Goal: Communication & Community: Answer question/provide support

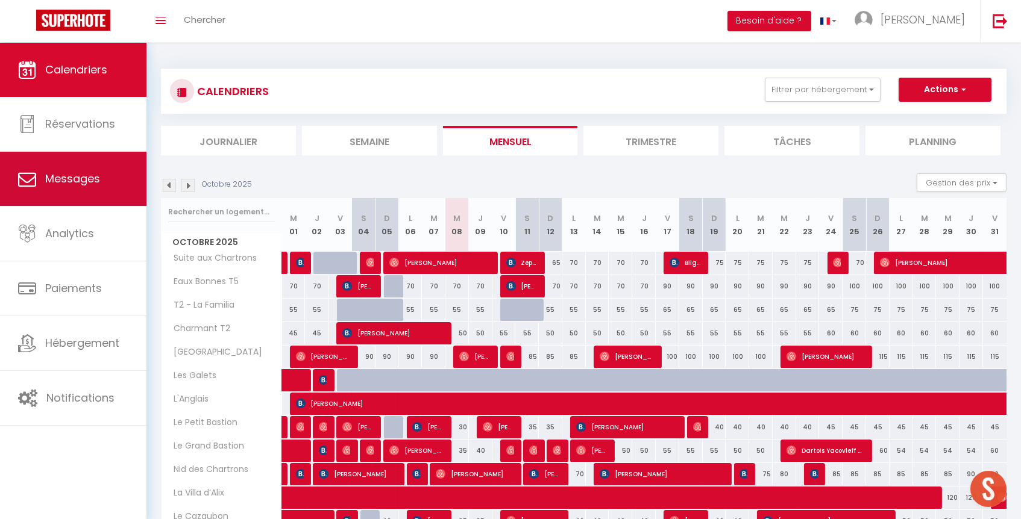
click at [77, 180] on span "Messages" at bounding box center [72, 178] width 55 height 15
select select "message"
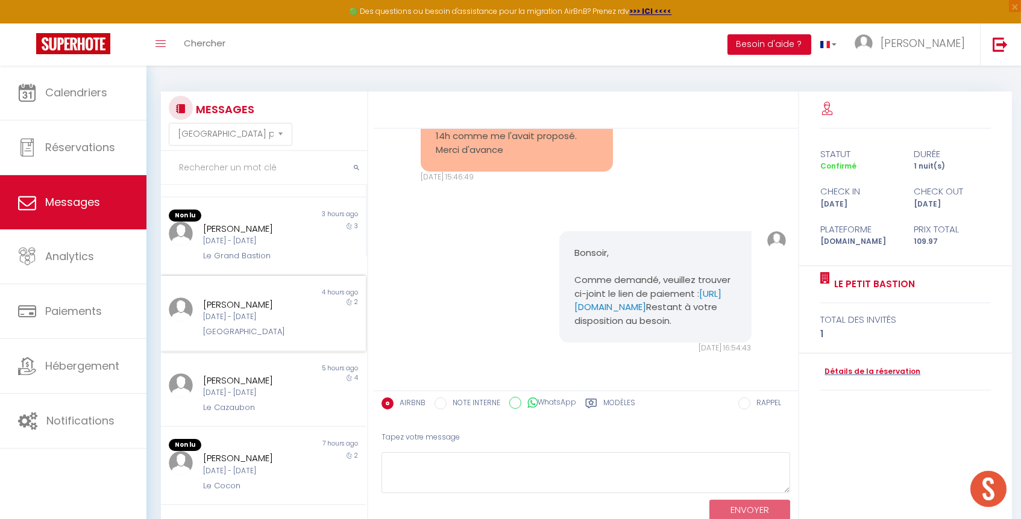
scroll to position [315, 0]
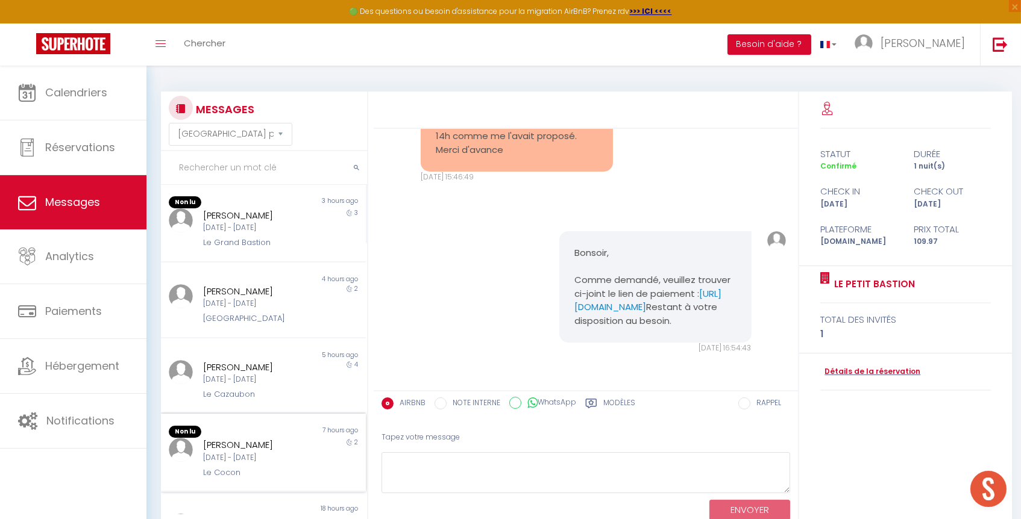
click at [274, 453] on div "[DATE] - [DATE]" at bounding box center [255, 458] width 104 height 11
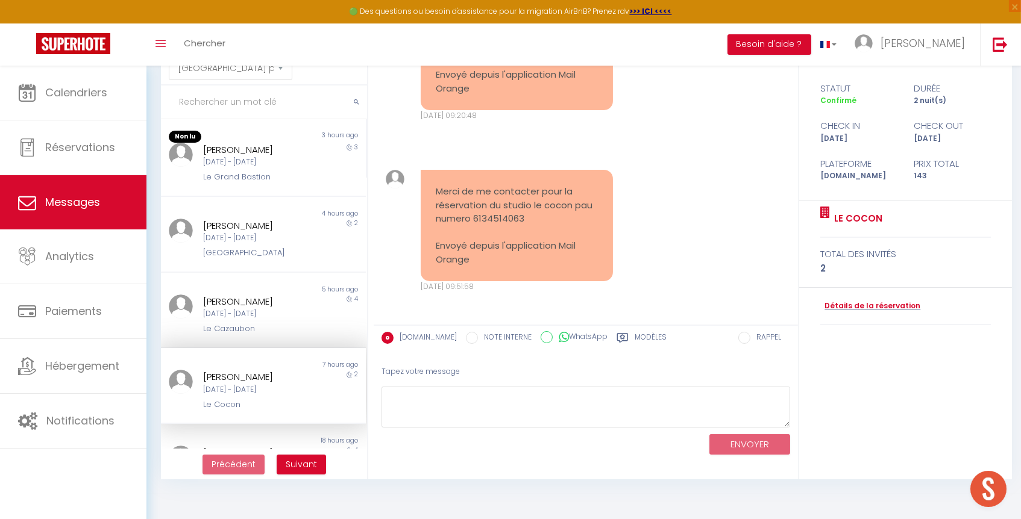
scroll to position [66, 0]
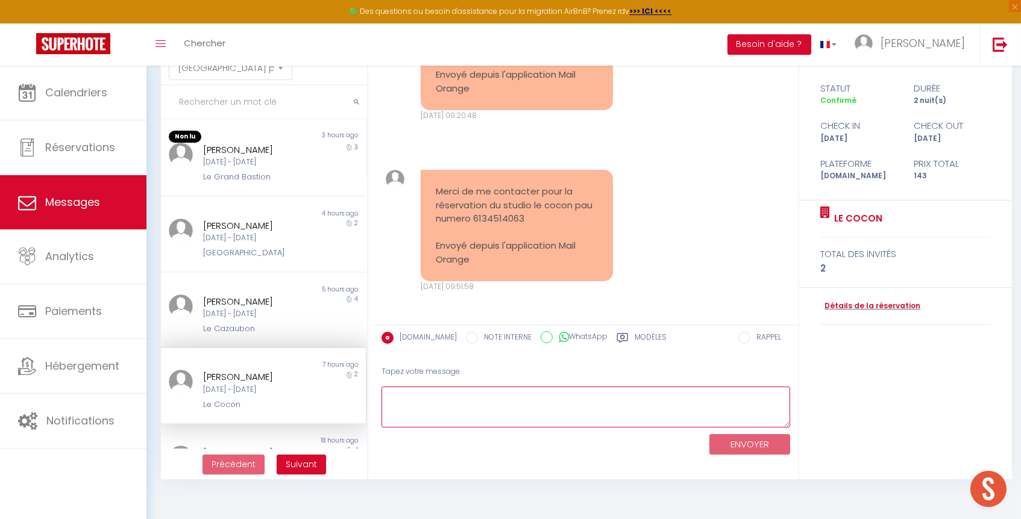
click at [471, 403] on textarea at bounding box center [585, 408] width 409 height 42
drag, startPoint x: 503, startPoint y: 416, endPoint x: 380, endPoint y: 417, distance: 122.9
click at [380, 417] on div "Tapez votre message Bonjour, Nous nous tenons a votre disposition sur cette mes…" at bounding box center [586, 408] width 424 height 102
click at [472, 405] on textarea "Bonjour, Nous nous tenons a votre disposition sur cette messagerie. Avez-vous d…" at bounding box center [585, 408] width 409 height 42
drag, startPoint x: 497, startPoint y: 417, endPoint x: 386, endPoint y: 419, distance: 110.3
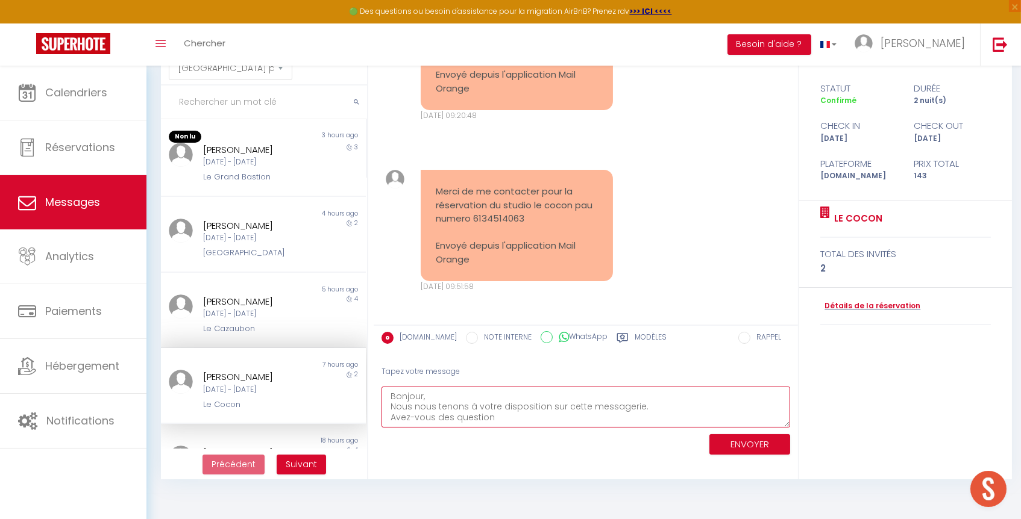
click at [386, 419] on textarea "Bonjour, Nous nous tenons à votre disposition sur cette messagerie. Avez-vous d…" at bounding box center [585, 408] width 409 height 42
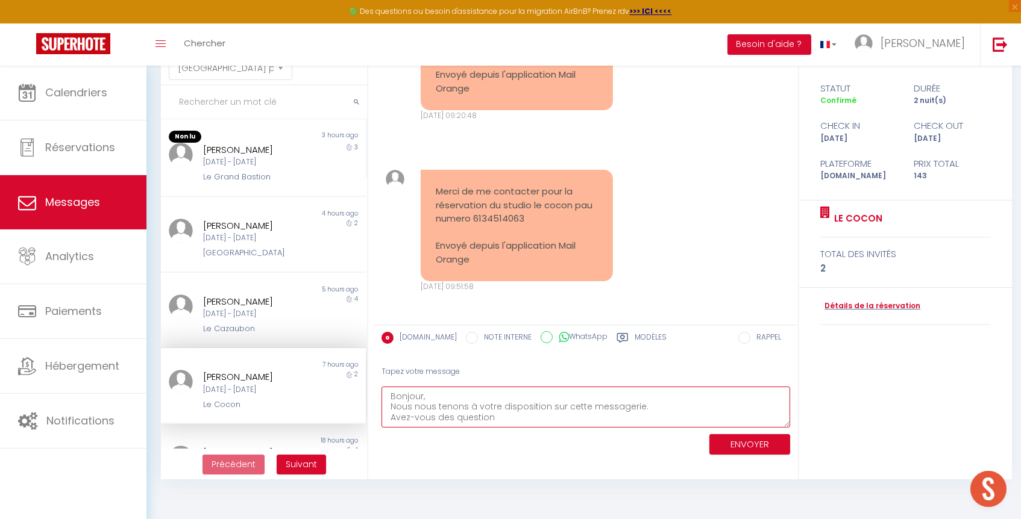
click at [500, 412] on textarea "Bonjour, Nous nous tenons à votre disposition sur cette messagerie. Avez-vous d…" at bounding box center [585, 408] width 409 height 42
click at [496, 411] on textarea "Bonjour, Nous nous tenons à votre disposition sur cette messagerie. Avez-vous d…" at bounding box center [585, 408] width 409 height 42
click at [498, 416] on textarea "Bonjour, Nous nous tenons à votre disposition sur cette messagerie. Avez-vous d…" at bounding box center [585, 408] width 409 height 42
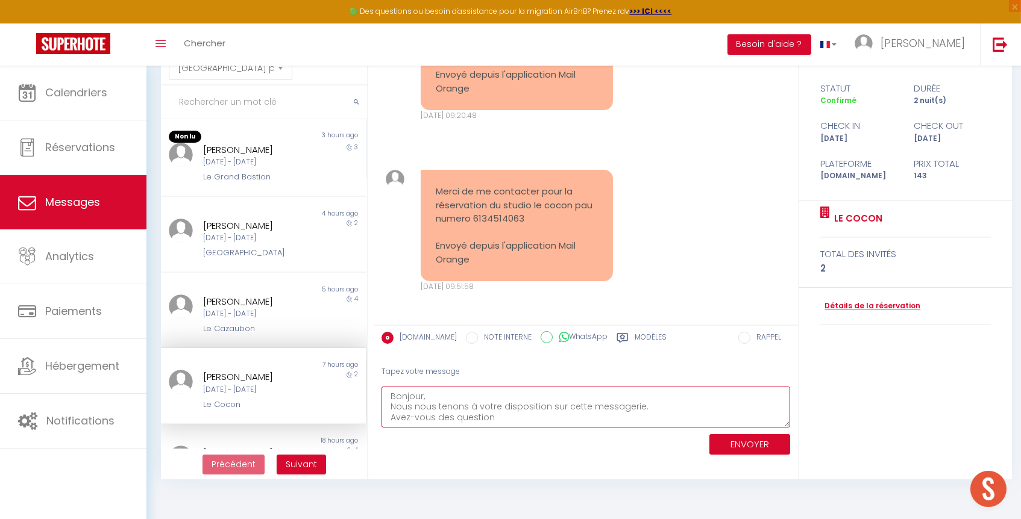
click at [498, 416] on textarea "Bonjour, Nous nous tenons à votre disposition sur cette messagerie. Avez-vous d…" at bounding box center [585, 408] width 409 height 42
drag, startPoint x: 495, startPoint y: 415, endPoint x: 392, endPoint y: 416, distance: 103.6
click at [392, 416] on textarea "Bonjour, Nous nous tenons à votre disposition sur cette messagerie. Avez-vous d…" at bounding box center [585, 408] width 409 height 42
type textarea "Bonjour, Nous nous tenons à votre disposition sur cette messagerie. Concernant …"
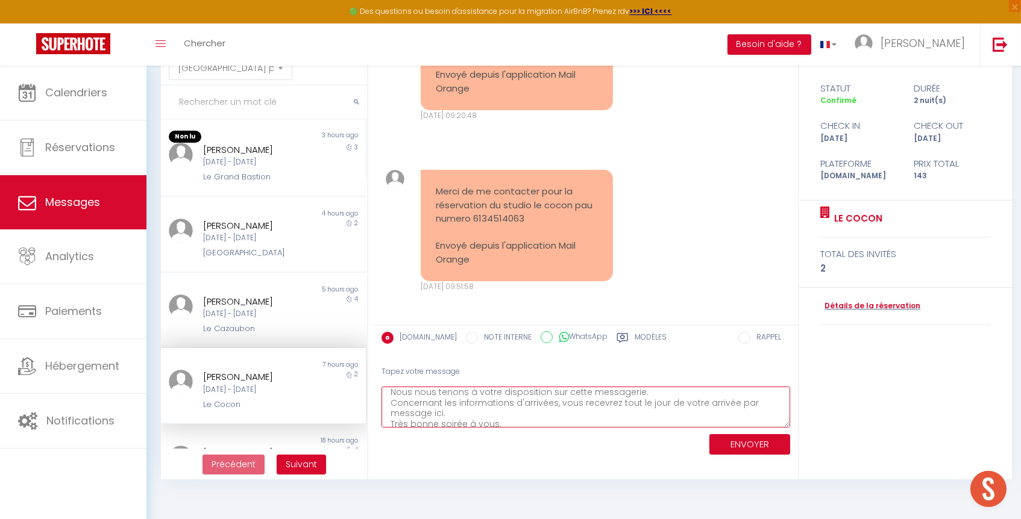
click at [730, 447] on button "ENVOYER" at bounding box center [749, 444] width 81 height 21
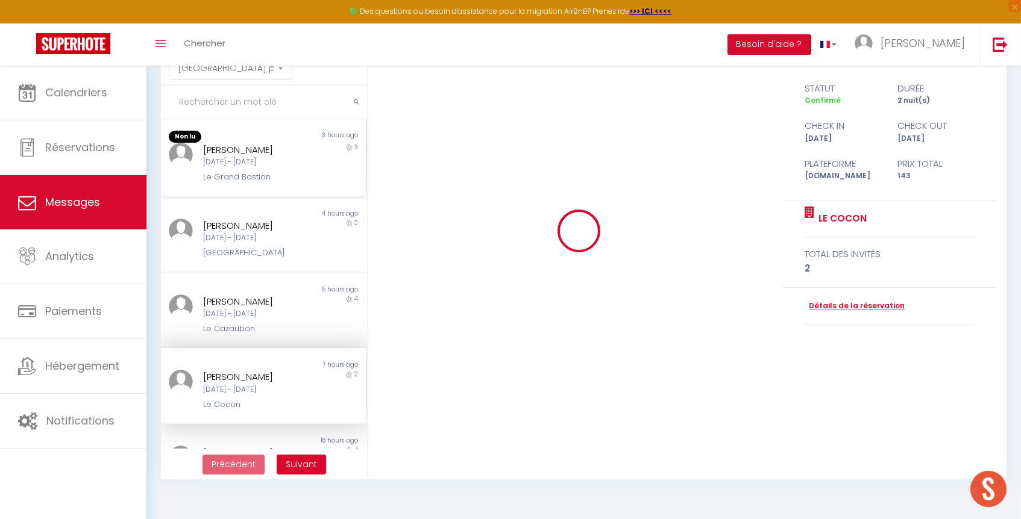
scroll to position [0, 0]
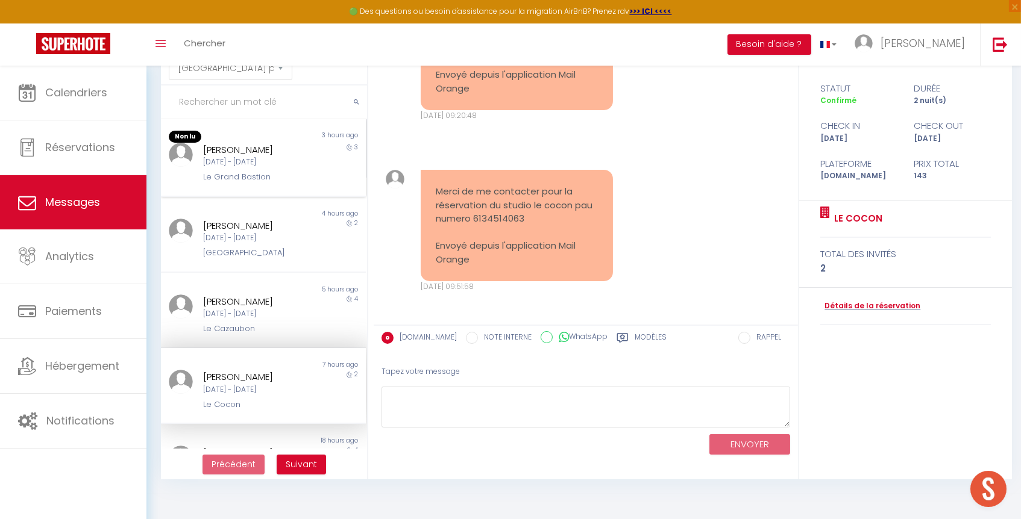
click at [306, 157] on div "[DATE] - [DATE]" at bounding box center [255, 162] width 104 height 11
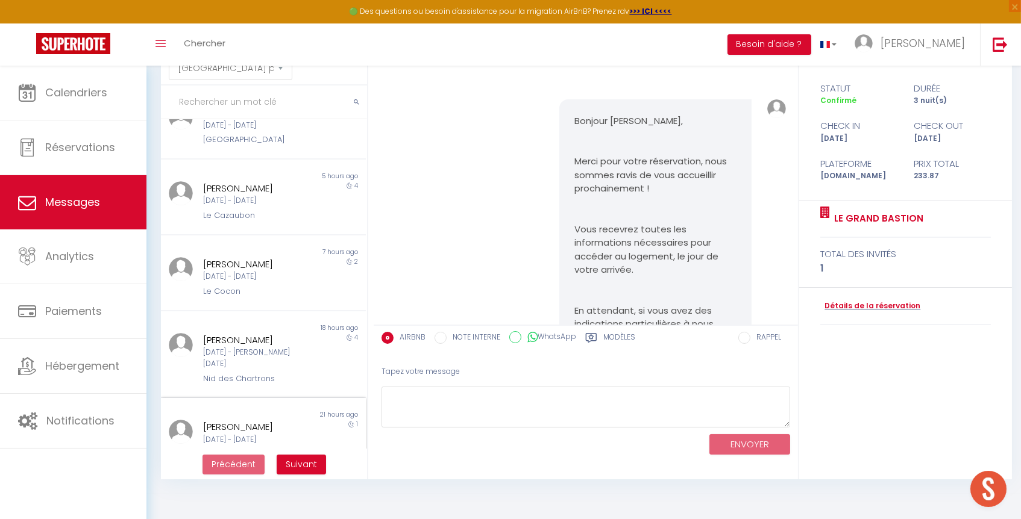
scroll to position [66, 0]
click at [299, 463] on span "Suivant" at bounding box center [301, 465] width 31 height 12
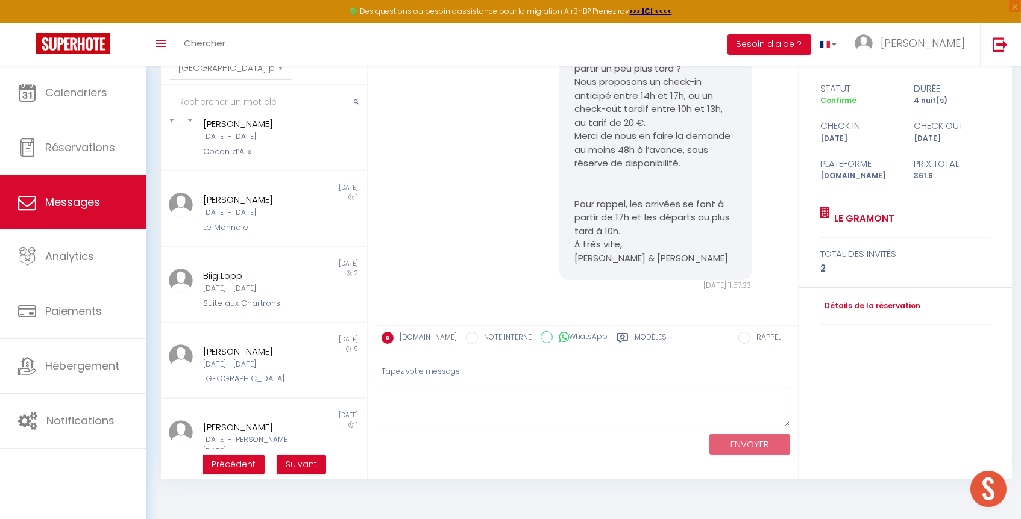
click at [306, 465] on span "Suivant" at bounding box center [301, 465] width 31 height 12
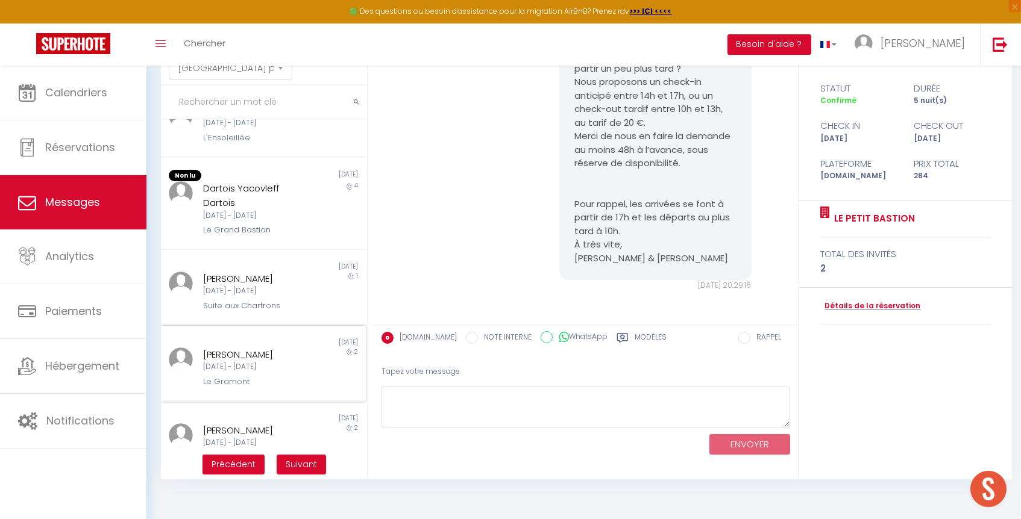
scroll to position [410, 0]
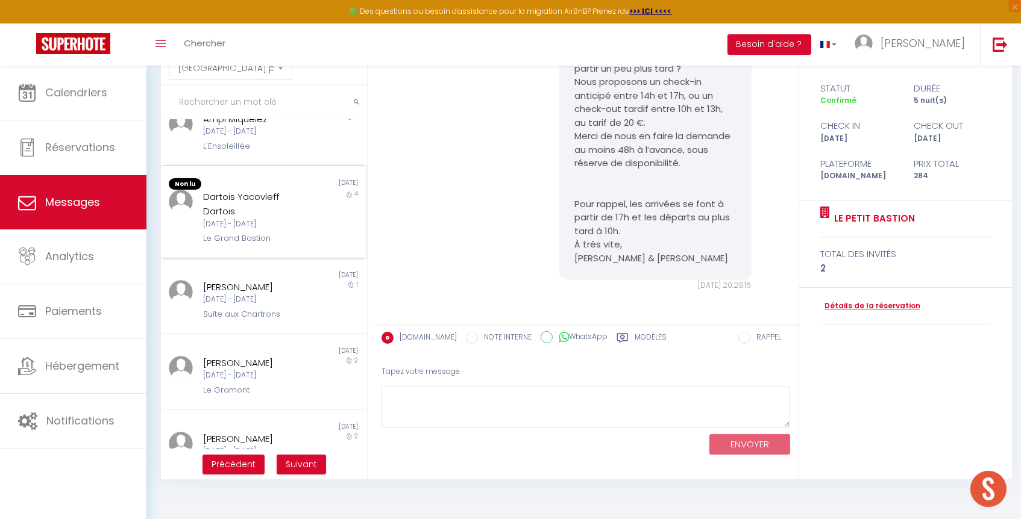
click at [304, 221] on div "[DATE] - [DATE]" at bounding box center [255, 224] width 104 height 11
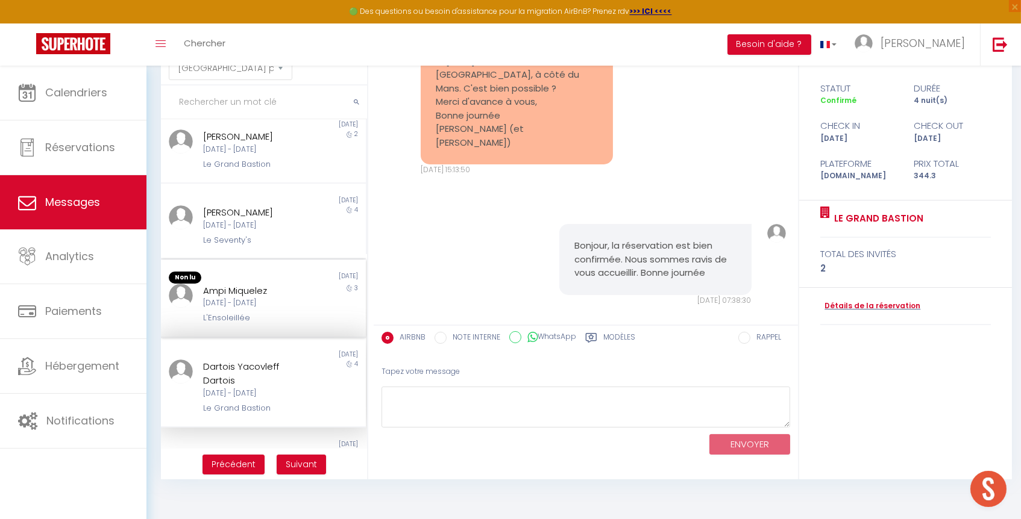
scroll to position [246, 0]
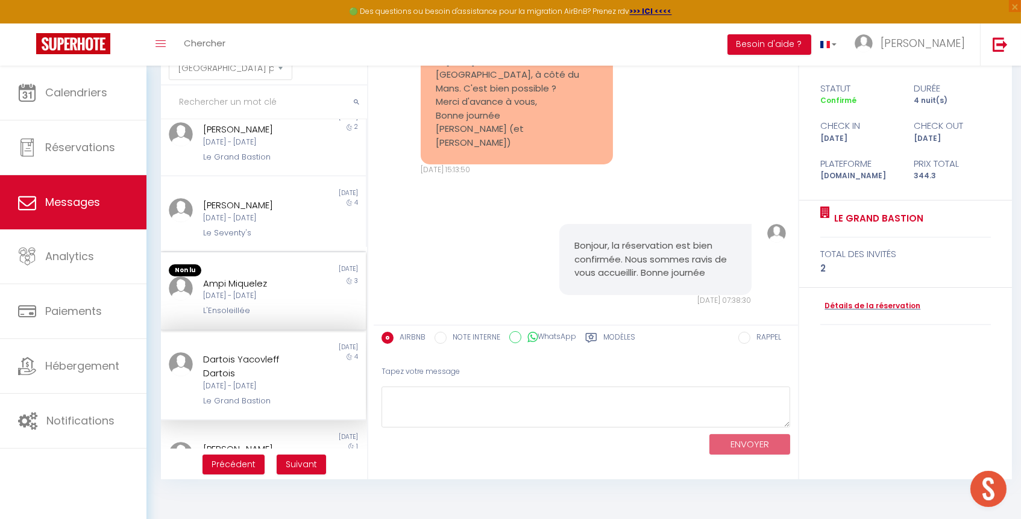
click at [255, 302] on div "Ampi [PERSON_NAME][DATE] - [DATE] L'Ensoleillée" at bounding box center [254, 297] width 119 height 41
